Goal: Register for event/course

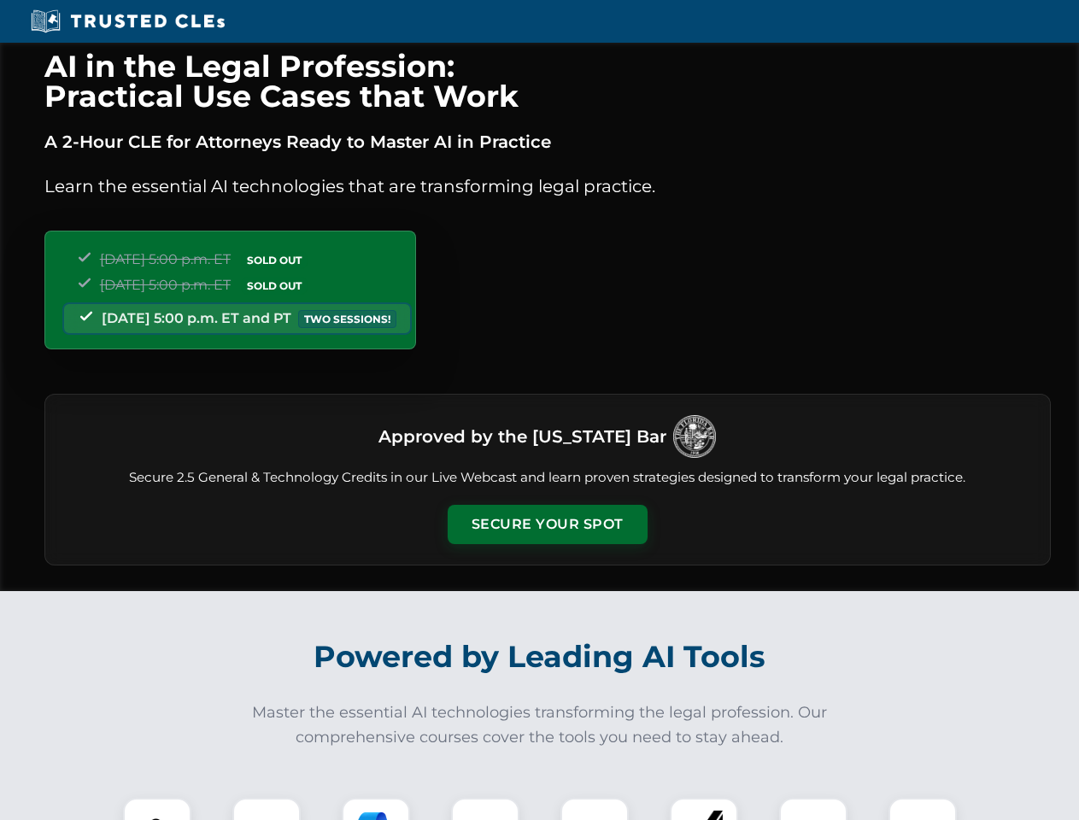
click at [547, 524] on button "Secure Your Spot" at bounding box center [548, 524] width 200 height 39
click at [157, 809] on img at bounding box center [157, 832] width 50 height 50
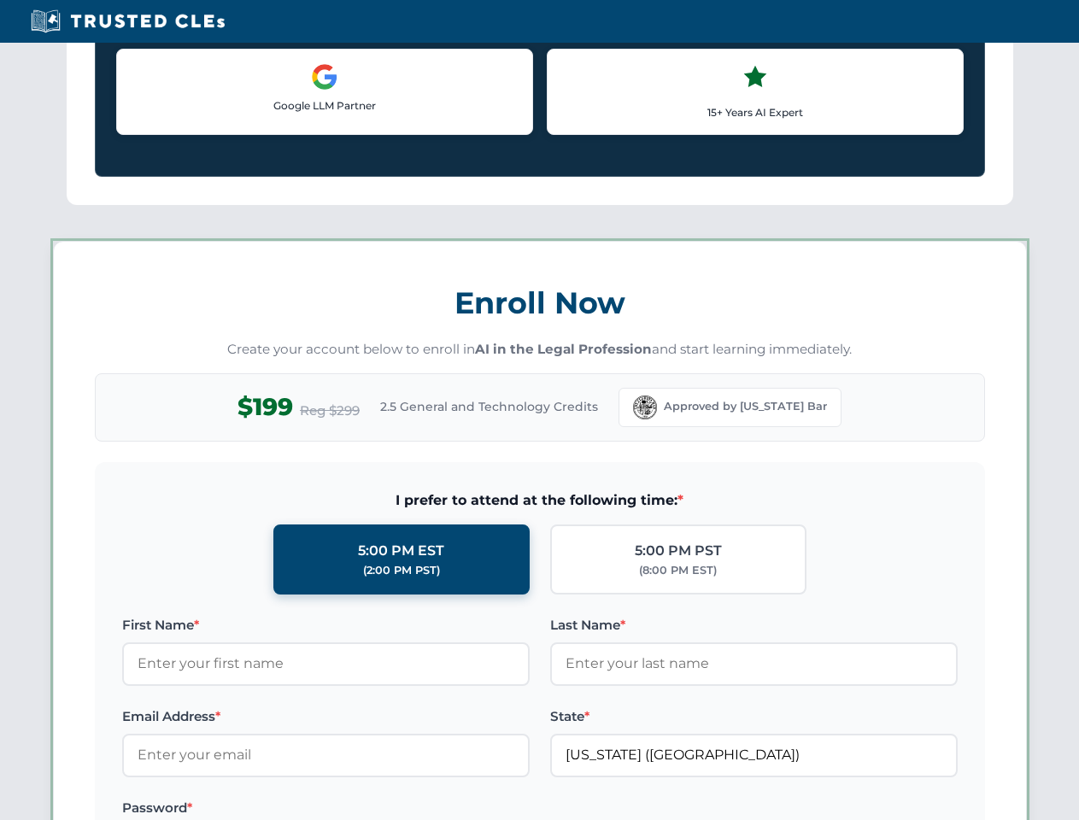
click at [376, 809] on label "Password *" at bounding box center [325, 808] width 407 height 21
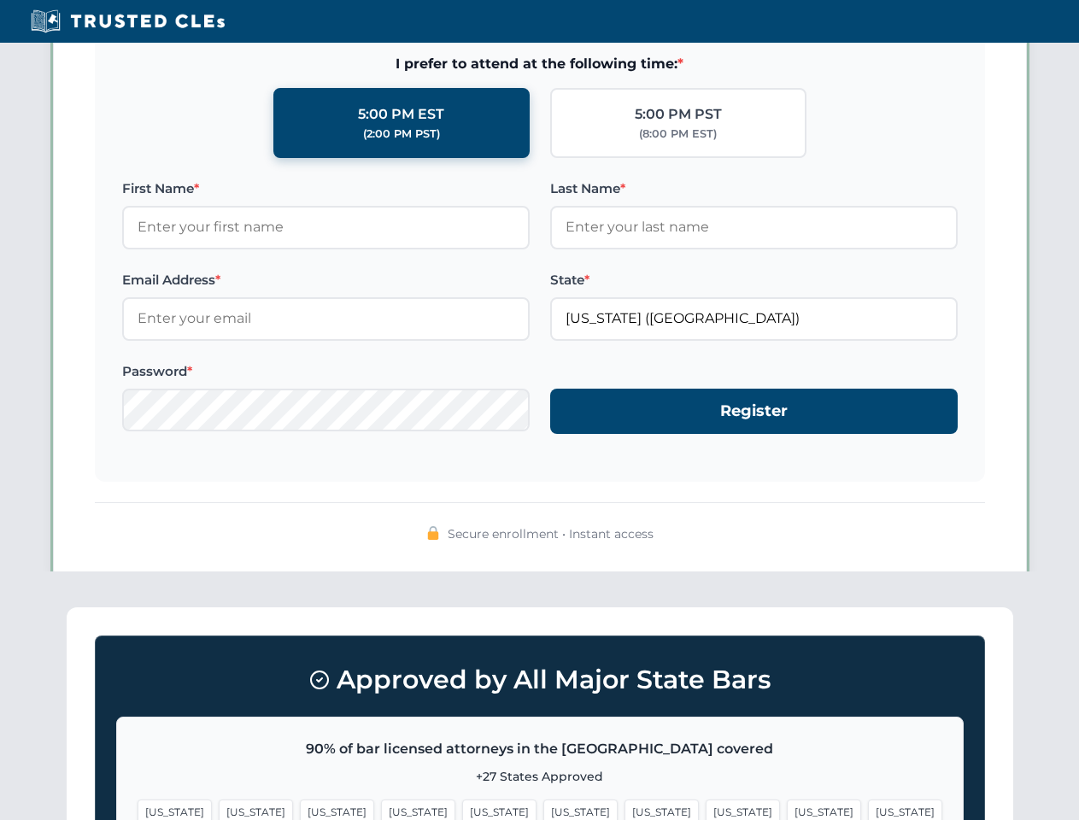
click at [787, 809] on span "[US_STATE]" at bounding box center [824, 812] width 74 height 25
